Goal: Task Accomplishment & Management: Complete application form

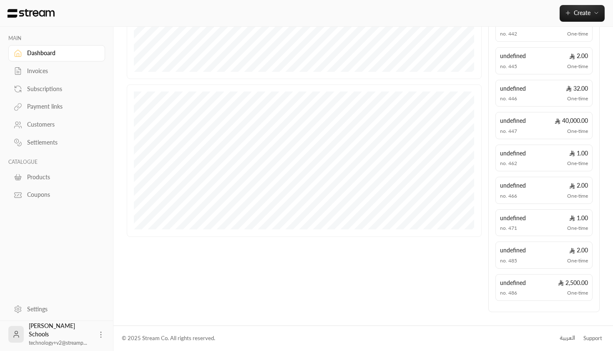
scroll to position [229, 0]
click at [561, 338] on div "العربية" at bounding box center [567, 338] width 15 height 8
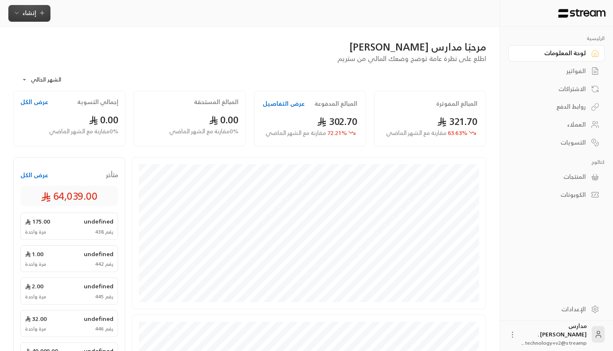
click at [40, 8] on span "إنشاء" at bounding box center [29, 13] width 32 height 10
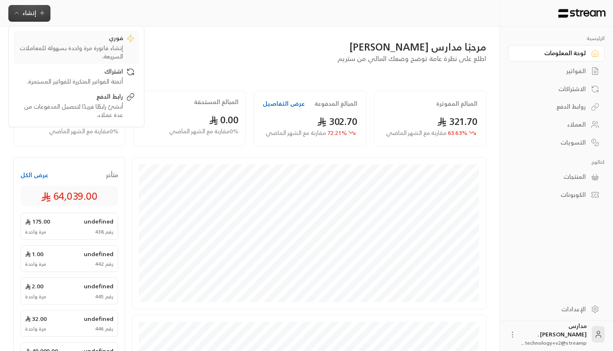
click at [110, 33] on link "فوري إنشاء فاتورة مرة واحدة بسهولة للمعاملات السريعة." at bounding box center [76, 46] width 125 height 33
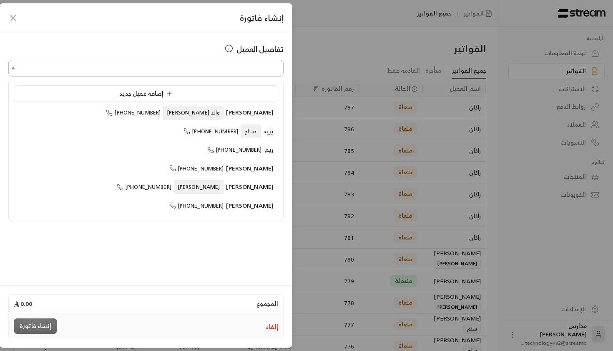
click at [238, 68] on input "اختر العميل" at bounding box center [145, 68] width 275 height 15
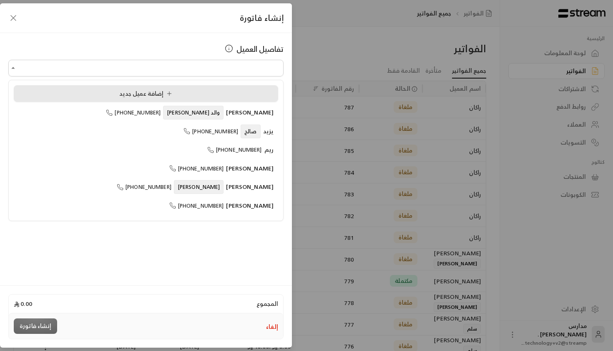
click at [210, 98] on li "إضافة عميل جديد" at bounding box center [146, 93] width 265 height 17
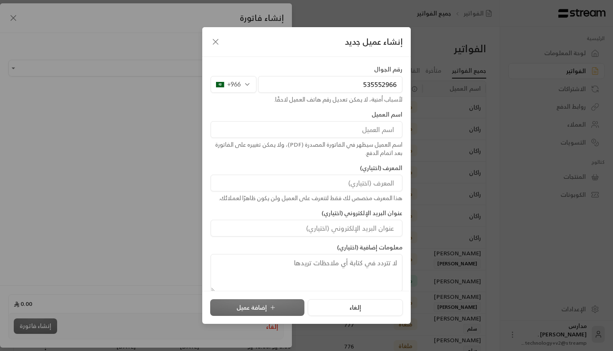
type input "535552966"
type input "d"
type input "مسفر"
click at [360, 183] on input at bounding box center [307, 182] width 192 height 17
type input "ياسر"
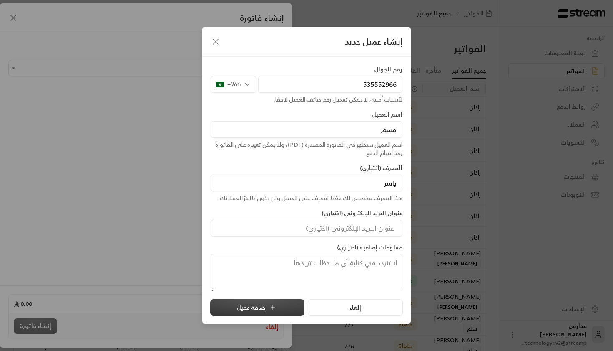
click at [279, 308] on button "إضافة عميل" at bounding box center [257, 307] width 94 height 17
type input "**********"
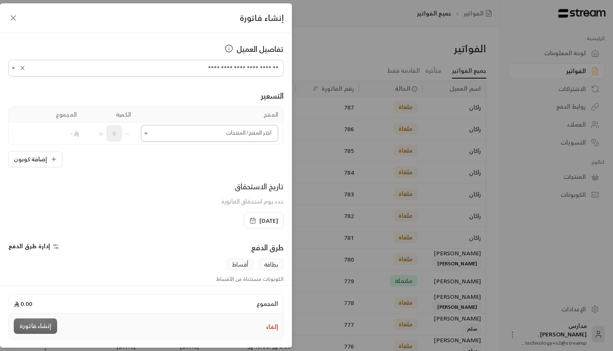
click at [195, 127] on input "اختر العميل" at bounding box center [209, 133] width 137 height 15
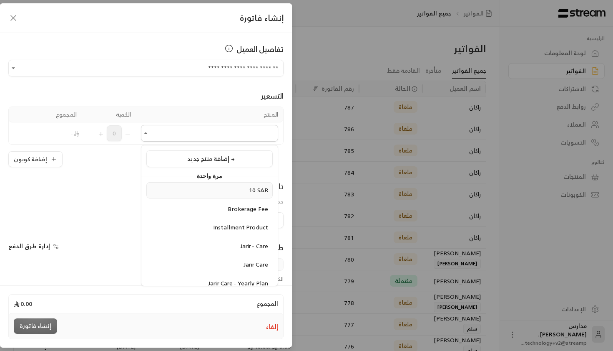
click at [257, 193] on span "10 SAR" at bounding box center [258, 189] width 19 height 10
type input "******"
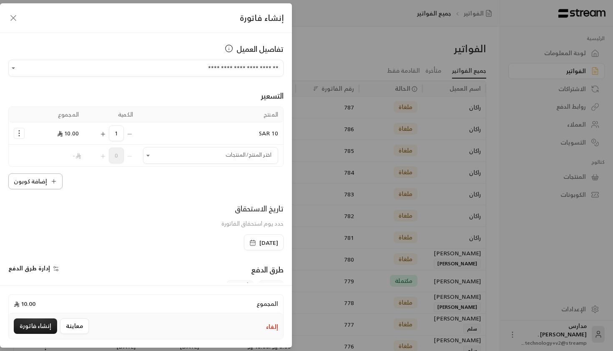
click at [39, 182] on button "إضافة كوبون" at bounding box center [35, 181] width 54 height 16
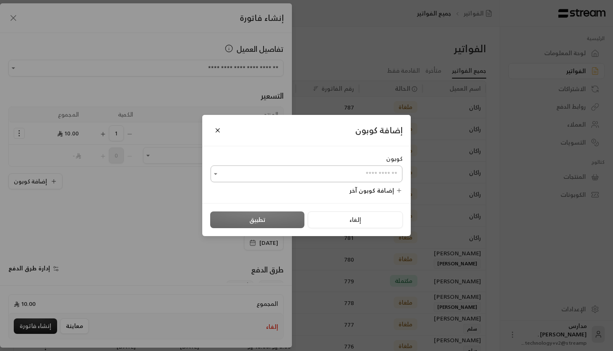
click at [333, 172] on input "اختر العميل" at bounding box center [307, 173] width 192 height 15
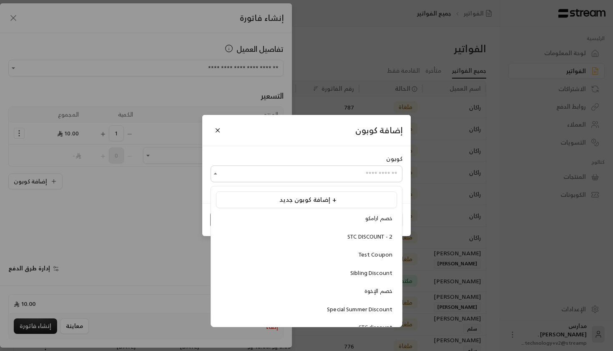
click at [363, 210] on ul "إضافة كوبون جديد + خصم ارامكو STC DISCOUNT - 2 Test Coupon Sibling Discount خصم…" at bounding box center [306, 256] width 191 height 140
click at [363, 212] on li "خصم ارامكو" at bounding box center [306, 218] width 181 height 16
type input "**********"
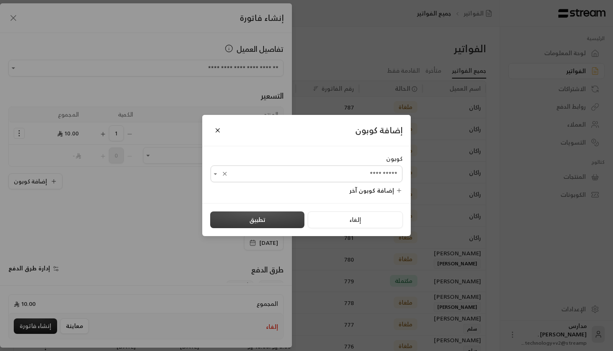
click at [293, 221] on button "تطبيق" at bounding box center [257, 219] width 94 height 17
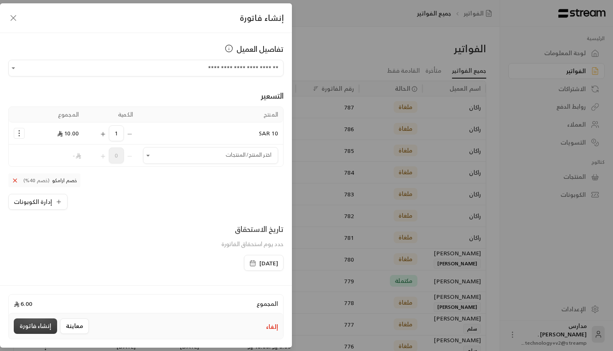
click at [48, 328] on button "إنشاء فاتورة" at bounding box center [35, 325] width 43 height 15
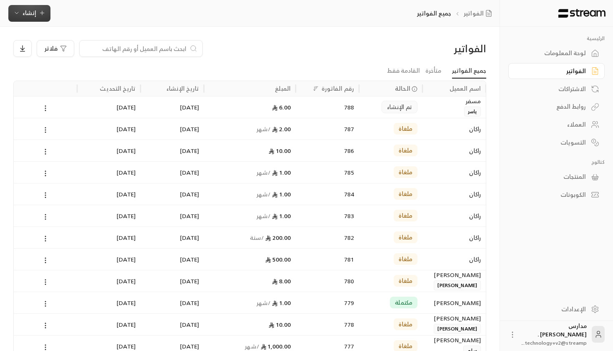
click at [47, 15] on button "إنشاء" at bounding box center [29, 13] width 42 height 17
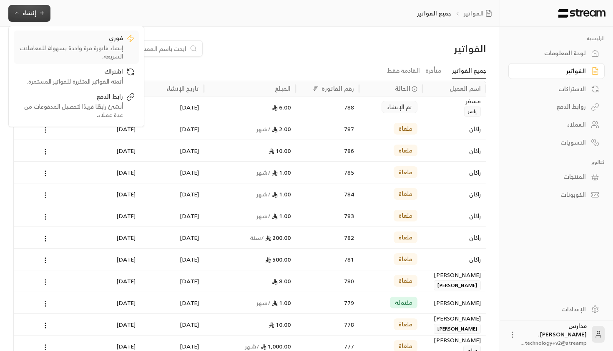
click at [81, 36] on div "فوري" at bounding box center [70, 39] width 105 height 10
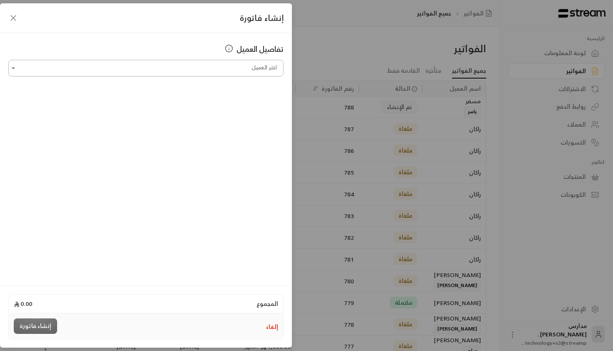
click at [196, 63] on input "اختر العميل" at bounding box center [145, 68] width 275 height 15
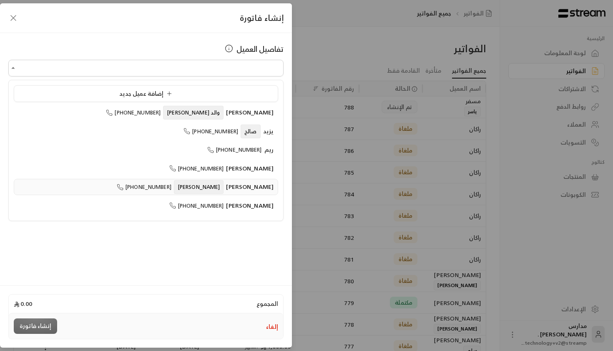
click at [224, 184] on span "يوسف" at bounding box center [199, 187] width 50 height 14
type input "**********"
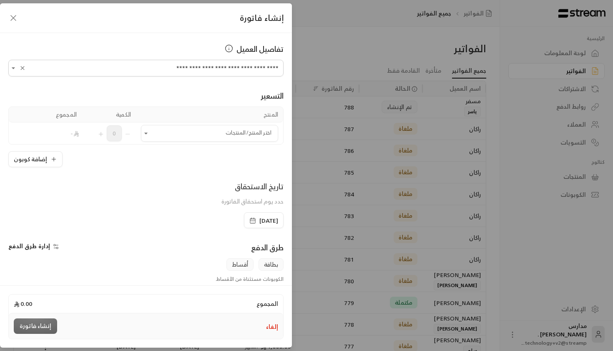
click at [359, 83] on div "**********" at bounding box center [306, 175] width 613 height 351
click at [9, 14] on icon "button" at bounding box center [13, 18] width 10 height 10
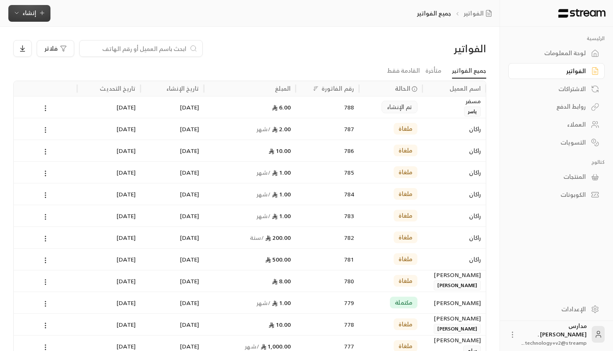
click at [38, 16] on span "إنشاء" at bounding box center [29, 13] width 32 height 10
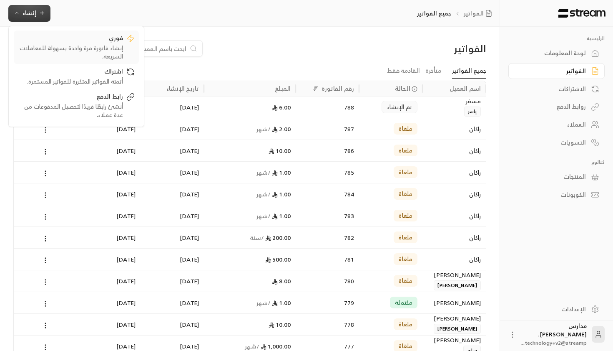
click at [57, 39] on div "فوري" at bounding box center [70, 39] width 105 height 10
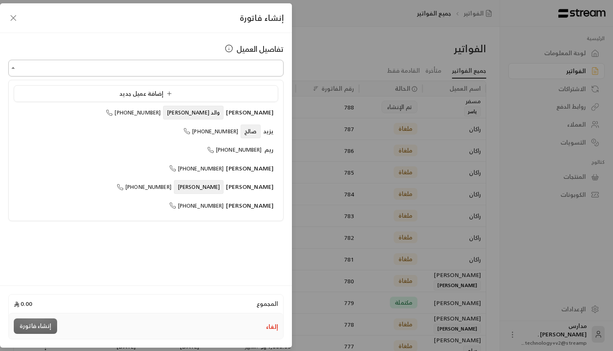
click at [127, 73] on input "اختر العميل" at bounding box center [145, 68] width 275 height 15
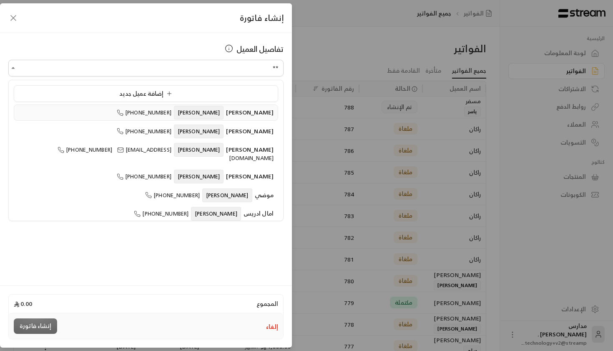
click at [149, 107] on li "ابراهيم الدليقان يوسف +966509737393" at bounding box center [146, 112] width 265 height 16
type input "**********"
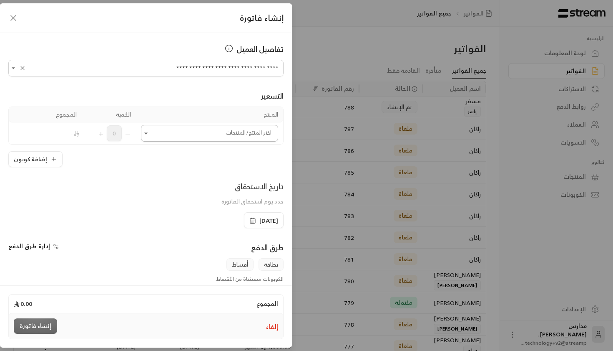
click at [195, 134] on input "اختر العميل" at bounding box center [209, 133] width 137 height 15
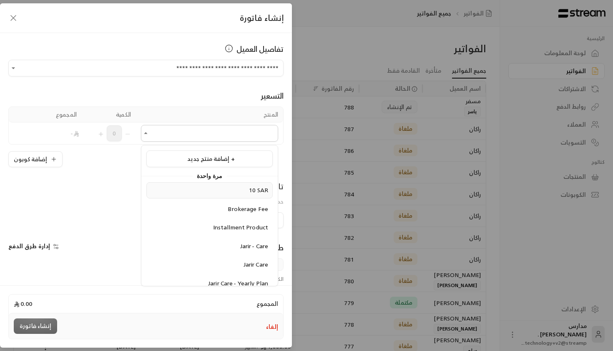
click at [201, 189] on div "10 SAR" at bounding box center [209, 190] width 117 height 9
type input "******"
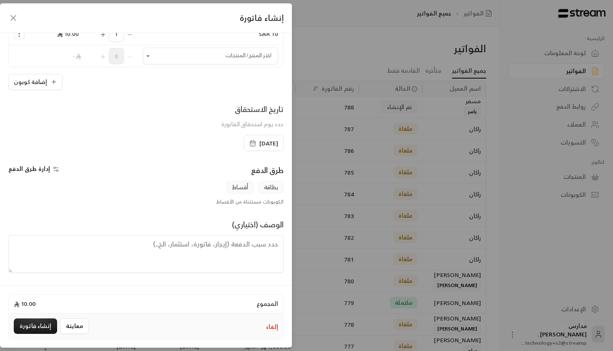
scroll to position [99, 0]
click at [38, 321] on button "إنشاء فاتورة" at bounding box center [35, 325] width 43 height 15
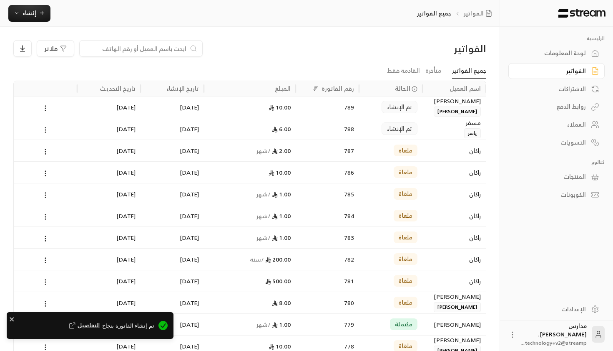
click at [247, 134] on div "6.00" at bounding box center [250, 128] width 82 height 21
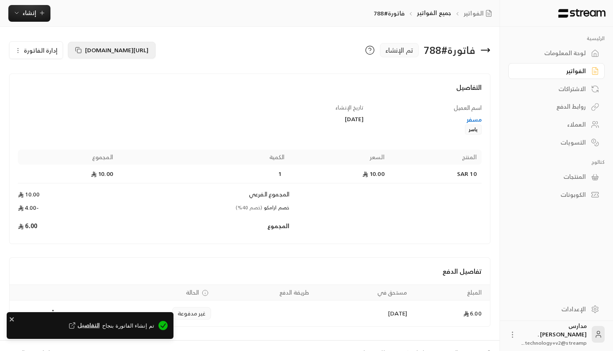
click at [78, 48] on icon at bounding box center [78, 50] width 7 height 7
